Goal: Task Accomplishment & Management: Use online tool/utility

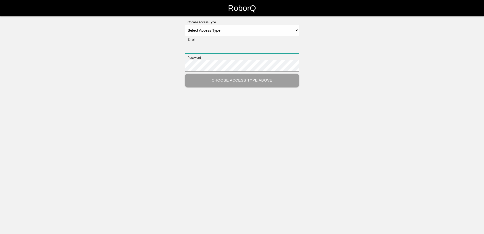
type input "[PERSON_NAME][EMAIL_ADDRESS][PERSON_NAME][DOMAIN_NAME]"
click at [295, 30] on select "Select Access Type Admin Customer Supervisor Worker" at bounding box center [242, 30] width 114 height 11
select select "Customer"
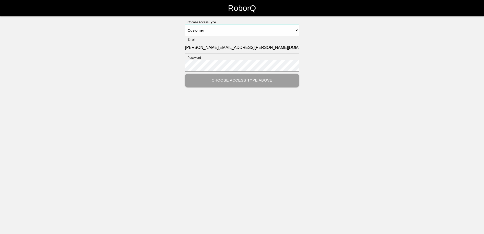
click at [185, 25] on select "Select Access Type Admin Customer Supervisor Worker" at bounding box center [242, 30] width 114 height 11
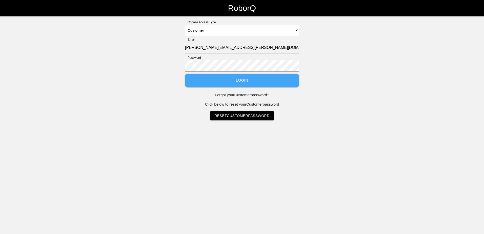
click at [252, 80] on button "Login" at bounding box center [242, 80] width 114 height 13
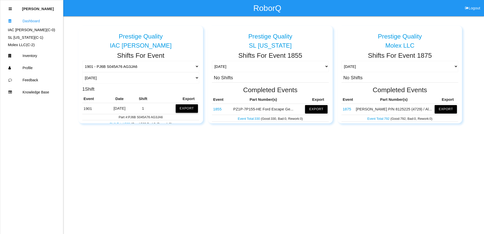
click at [186, 108] on button "Export" at bounding box center [186, 108] width 22 height 8
click at [177, 107] on button "Excel" at bounding box center [181, 107] width 9 height 4
